Goal: Complete application form

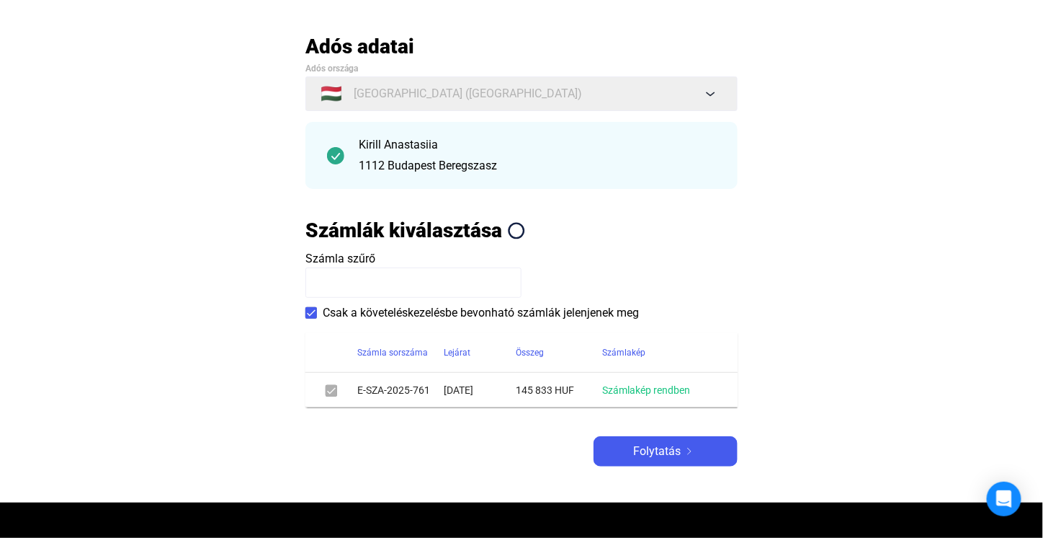
scroll to position [288, 0]
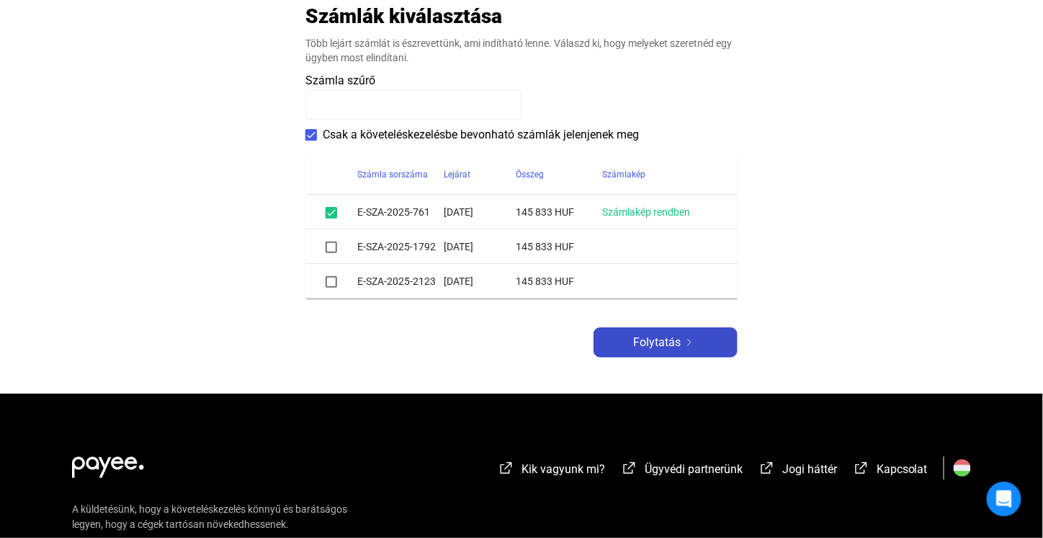
click at [657, 346] on span "Folytatás" at bounding box center [657, 342] width 48 height 17
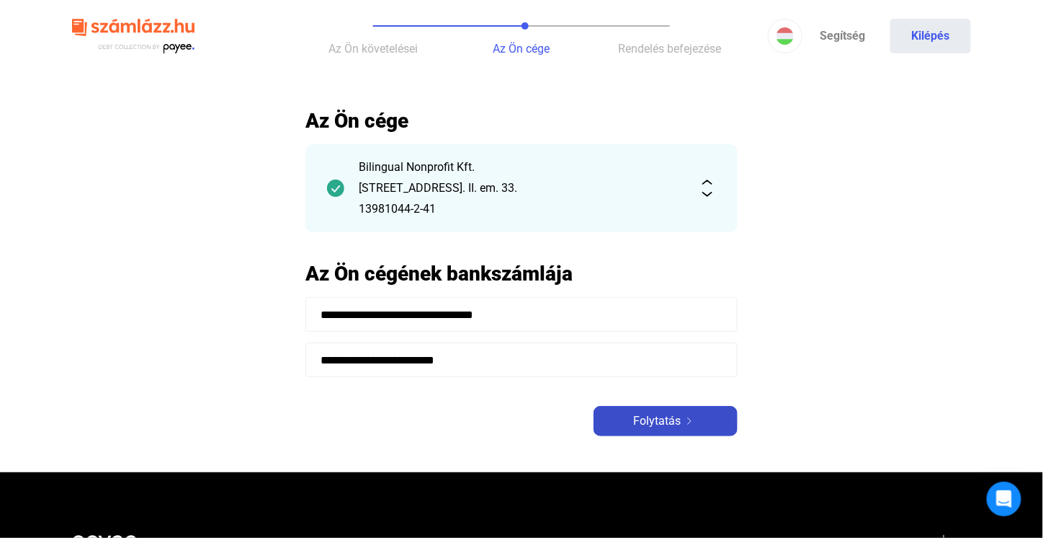
click at [656, 421] on span "Folytatás" at bounding box center [657, 420] width 48 height 17
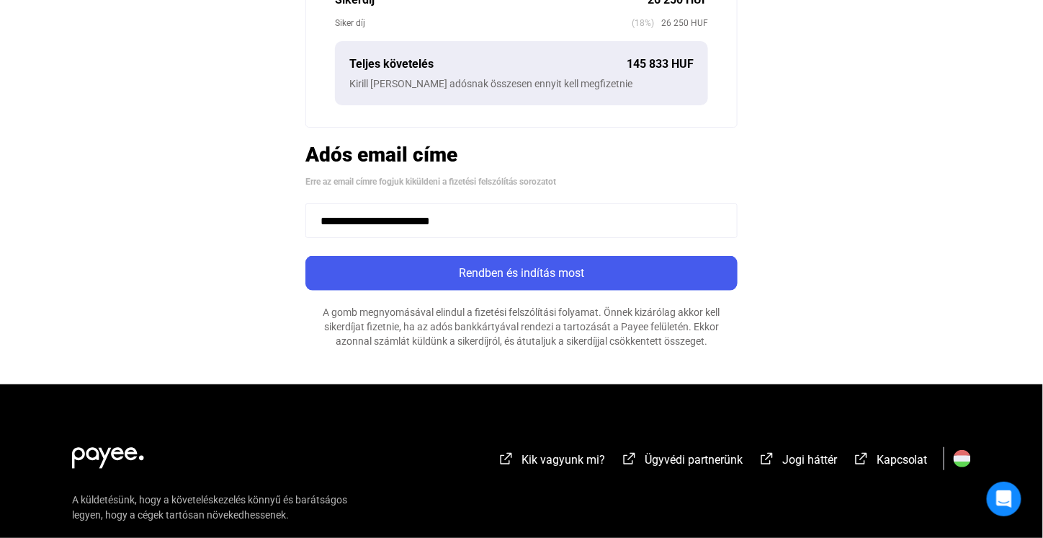
scroll to position [504, 0]
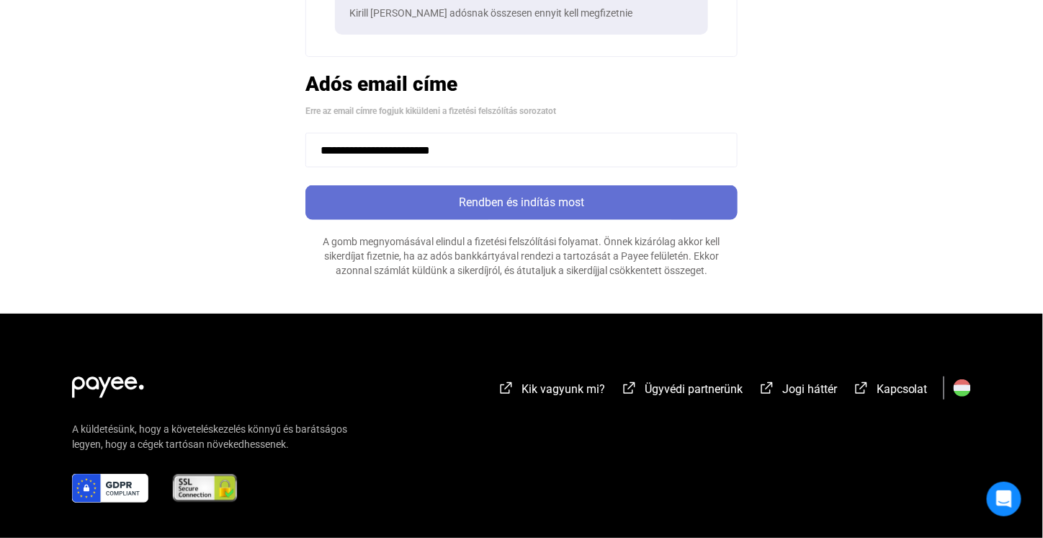
click at [569, 200] on div "Rendben és indítás most" at bounding box center [522, 202] width 424 height 17
